Goal: Check status: Check status

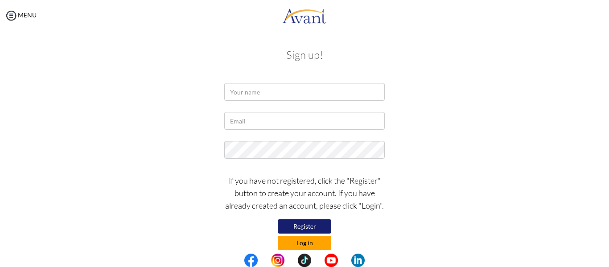
click at [309, 245] on button "Log in" at bounding box center [305, 243] width 54 height 14
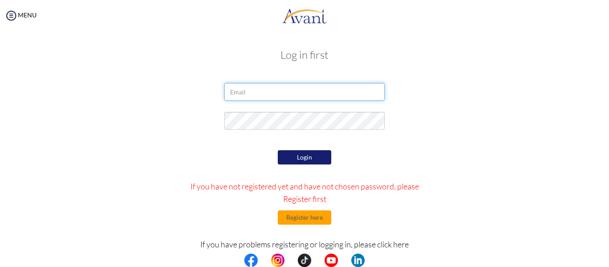
click at [294, 96] on input "email" at bounding box center [304, 92] width 161 height 18
type input "[EMAIL_ADDRESS][DOMAIN_NAME]"
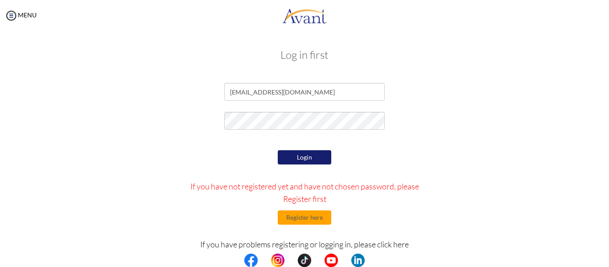
click at [294, 130] on div at bounding box center [305, 123] width 174 height 22
click at [300, 153] on button "Login" at bounding box center [305, 157] width 54 height 14
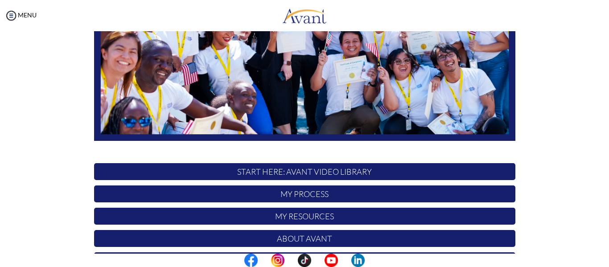
scroll to position [228, 0]
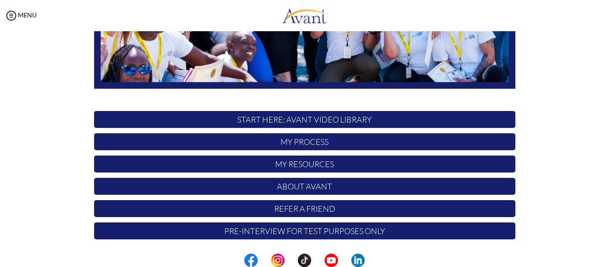
click at [344, 144] on p "My Process" at bounding box center [304, 141] width 421 height 17
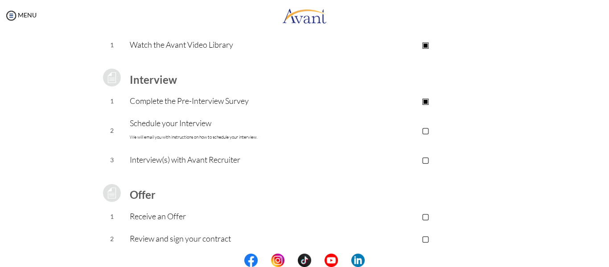
scroll to position [139, 0]
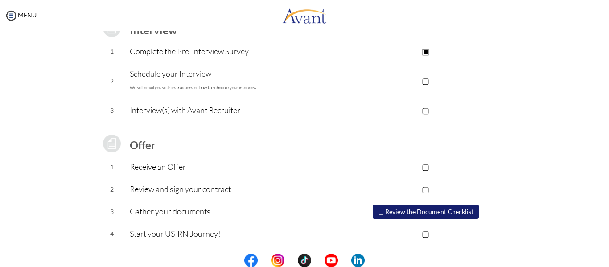
click at [417, 216] on button "▢ Review the Document Checklist" at bounding box center [426, 212] width 106 height 14
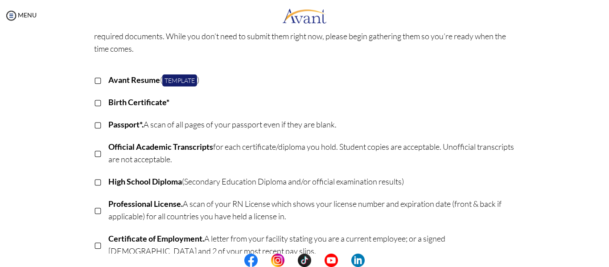
scroll to position [89, 0]
